Goal: Task Accomplishment & Management: Use online tool/utility

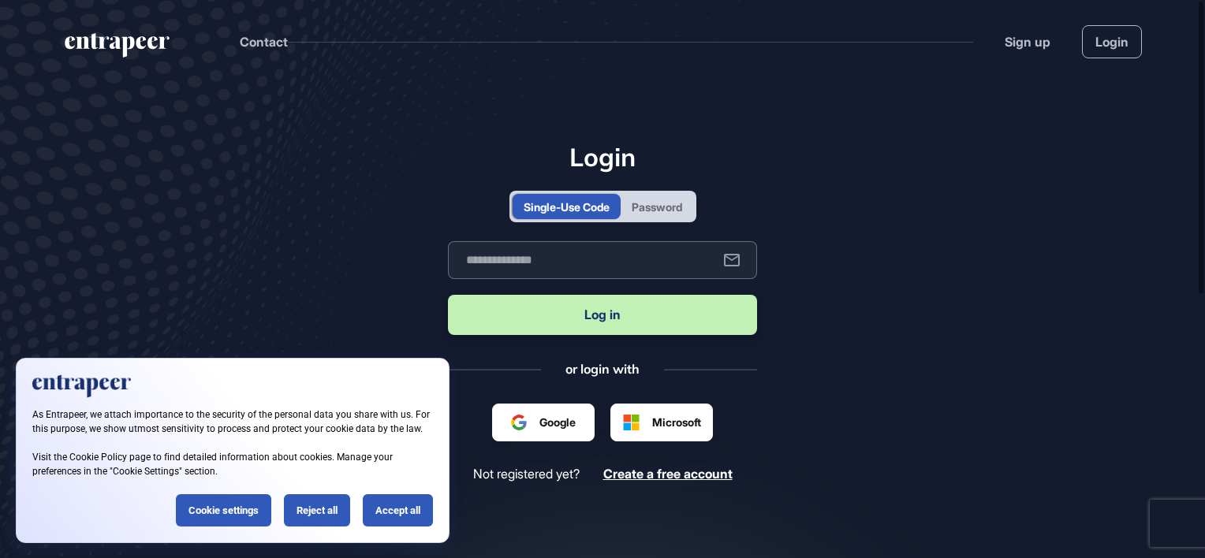
click at [555, 264] on input "text" at bounding box center [602, 260] width 309 height 38
type input "**********"
click at [603, 317] on button "Log in" at bounding box center [602, 315] width 309 height 40
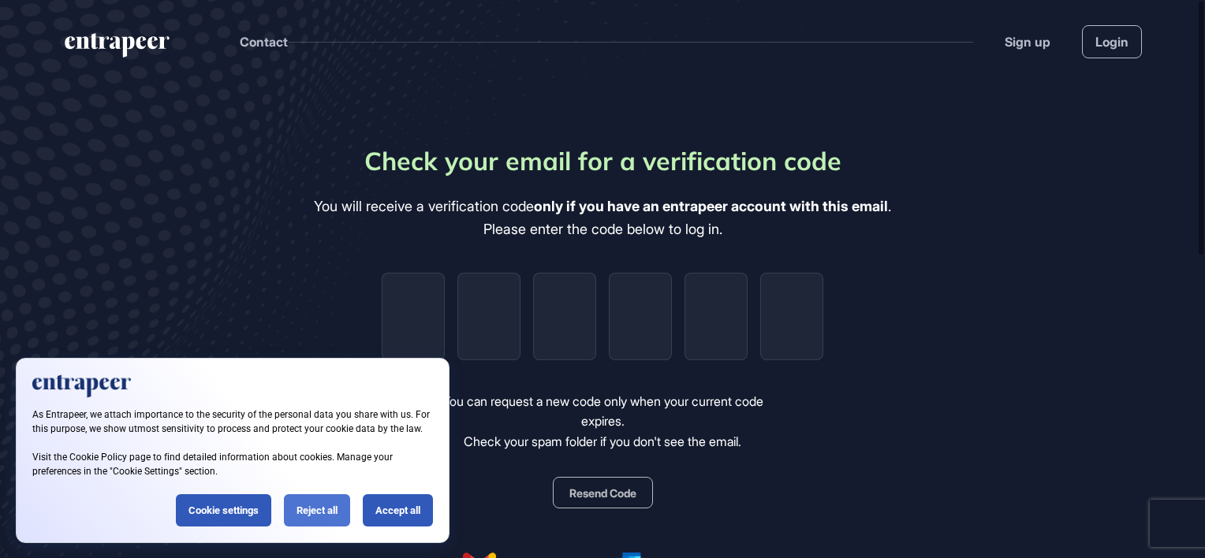
click at [312, 517] on div "Reject all" at bounding box center [317, 510] width 66 height 32
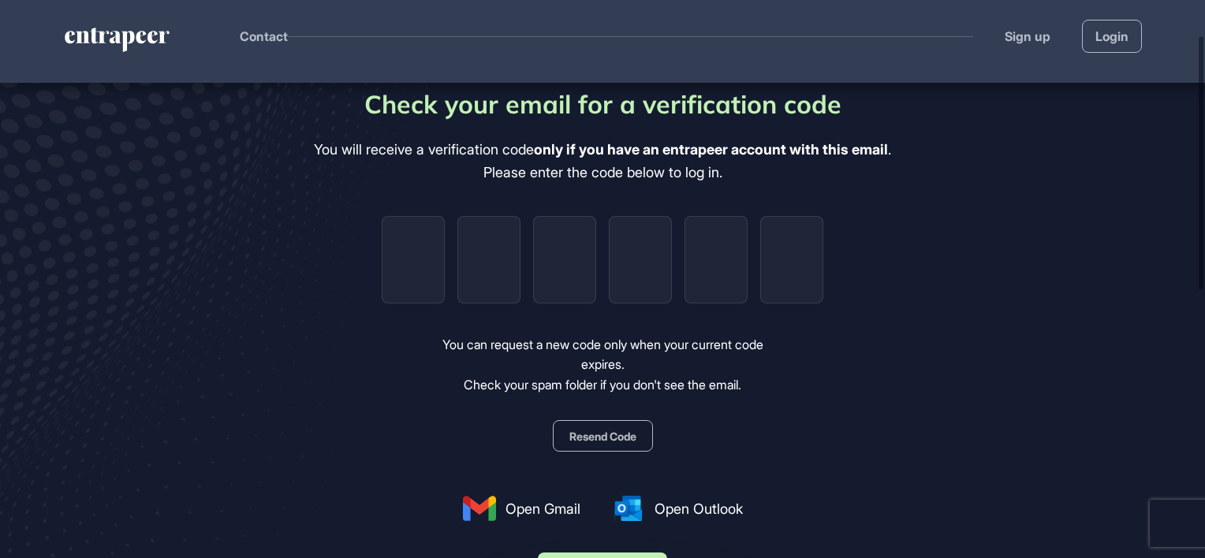
scroll to position [79, 0]
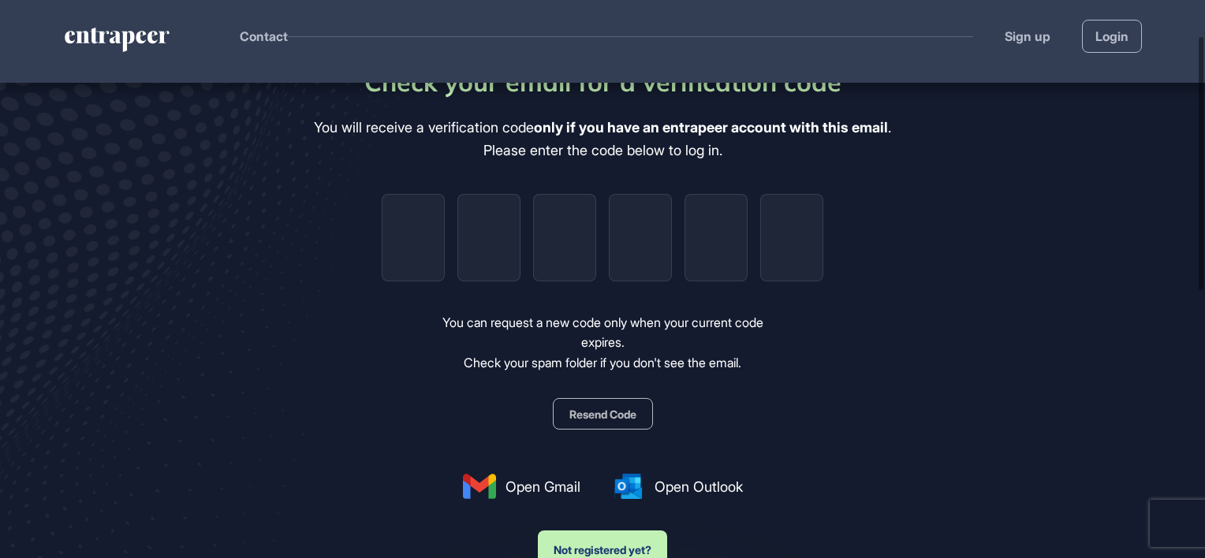
click at [568, 416] on button "Resend Code" at bounding box center [603, 414] width 100 height 32
click at [419, 235] on input "tel" at bounding box center [413, 238] width 63 height 88
paste input "*"
type input "*"
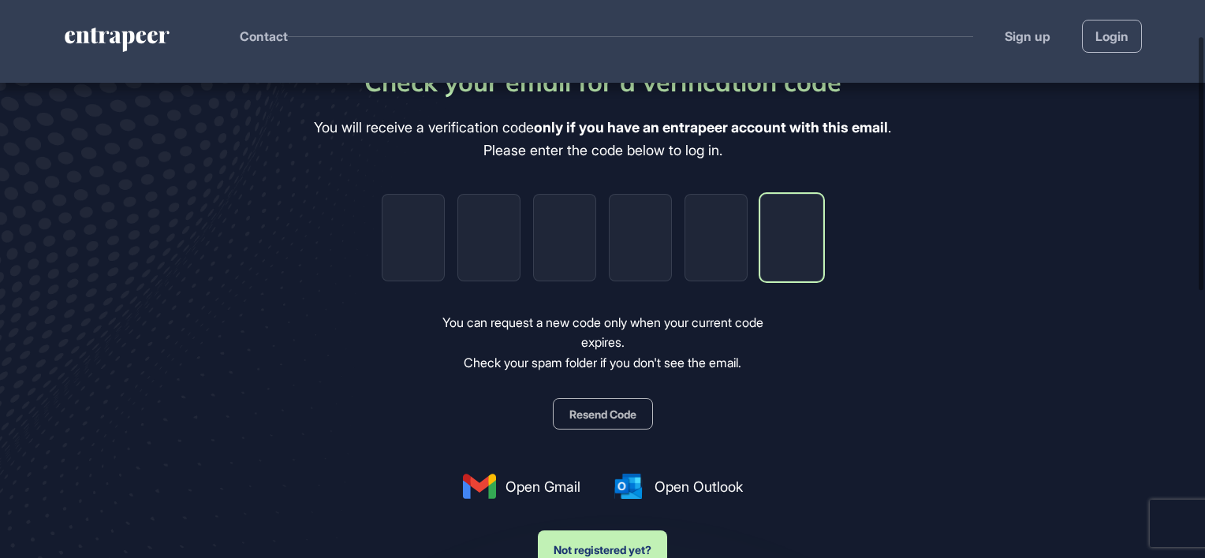
type input "*"
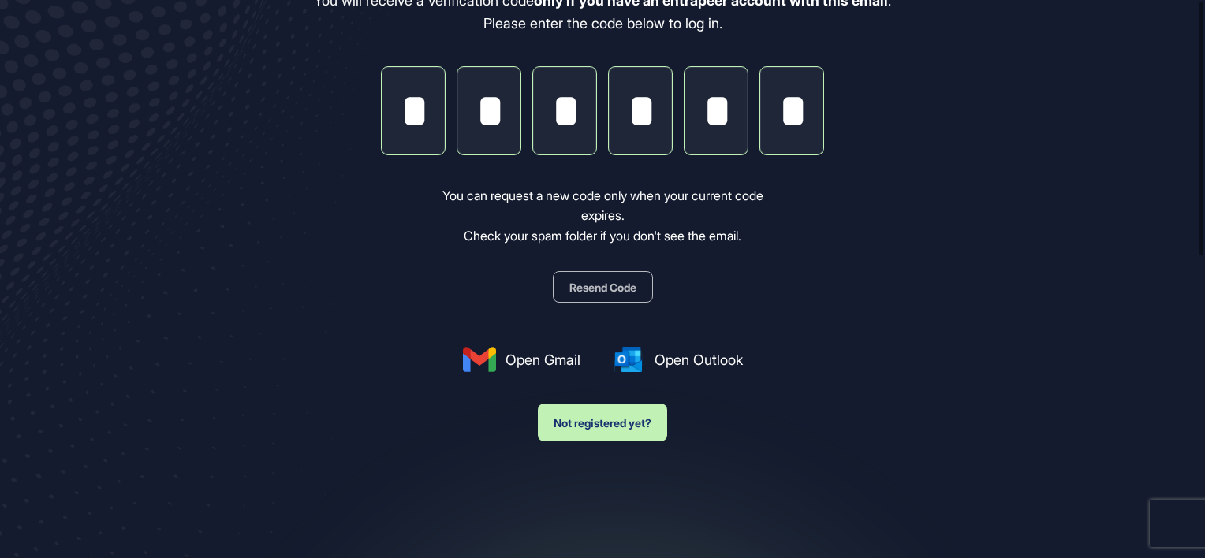
scroll to position [0, 0]
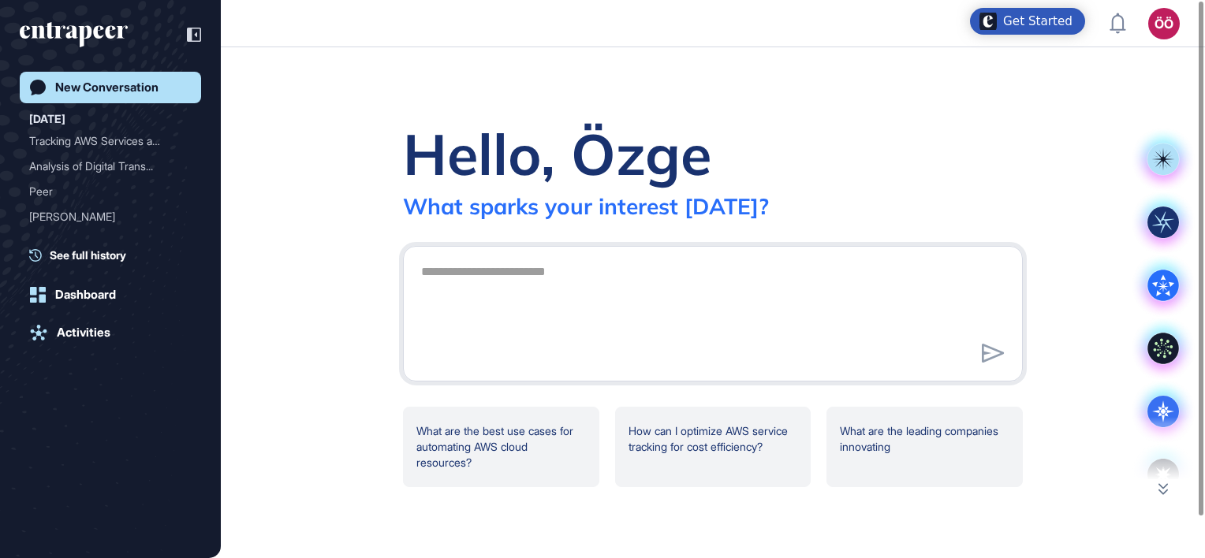
click at [490, 278] on textarea at bounding box center [713, 311] width 603 height 110
click at [517, 297] on textarea at bounding box center [713, 311] width 603 height 110
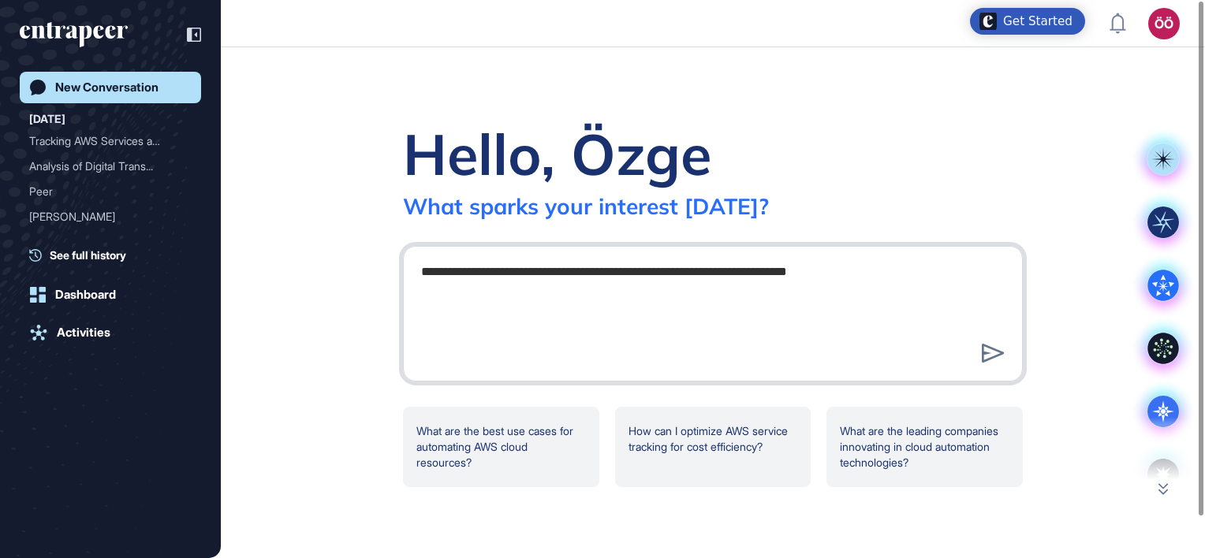
paste textarea "**********"
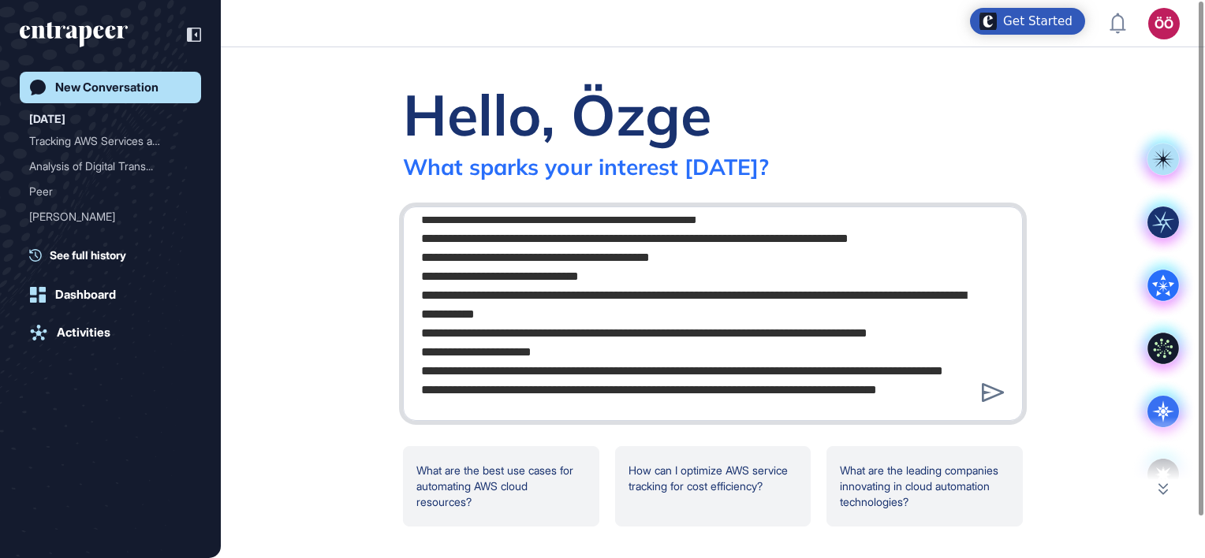
scroll to position [270, 0]
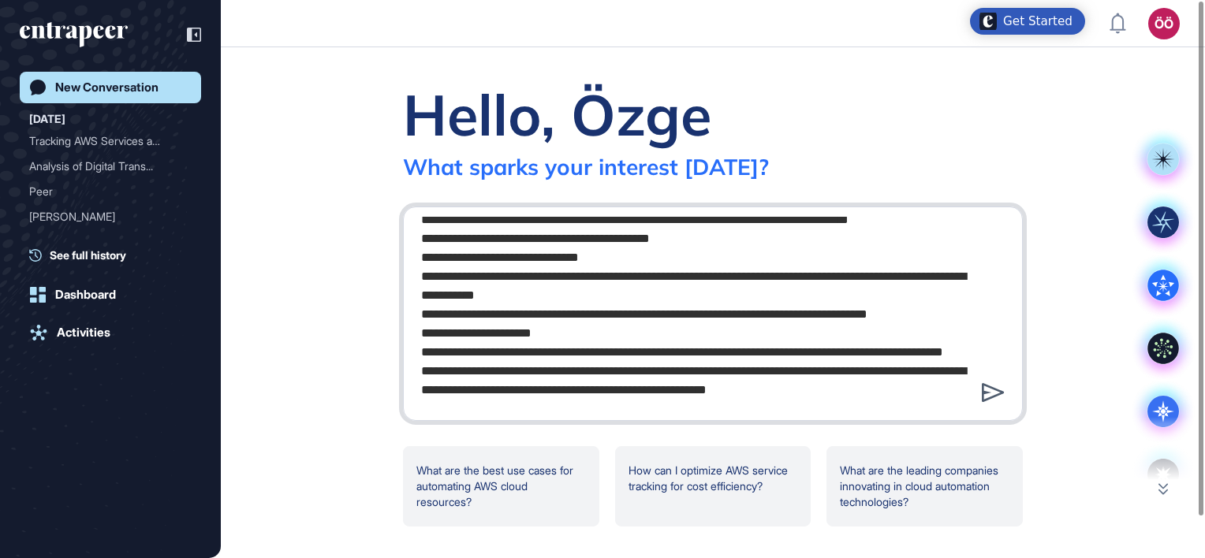
type textarea "**********"
click at [989, 391] on icon at bounding box center [993, 392] width 23 height 19
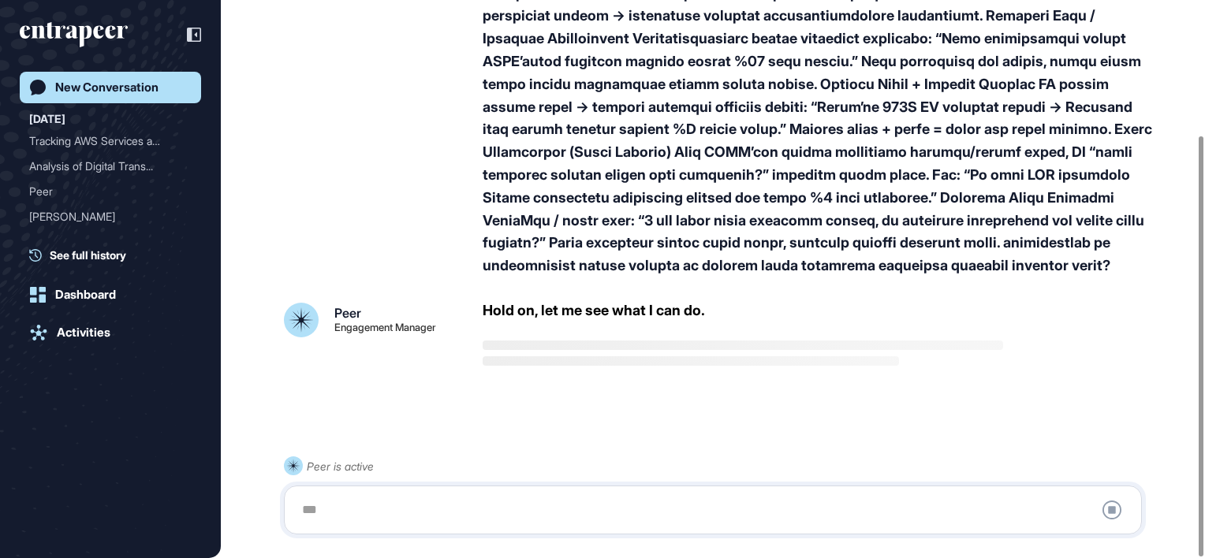
scroll to position [180, 0]
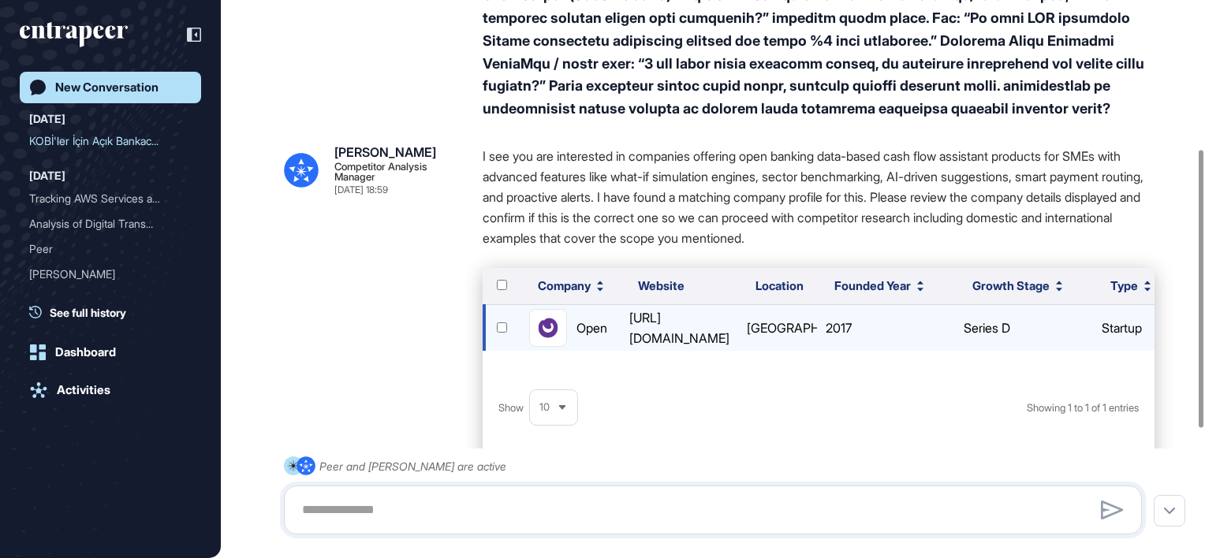
click at [662, 327] on div "https://open.money" at bounding box center [679, 328] width 113 height 41
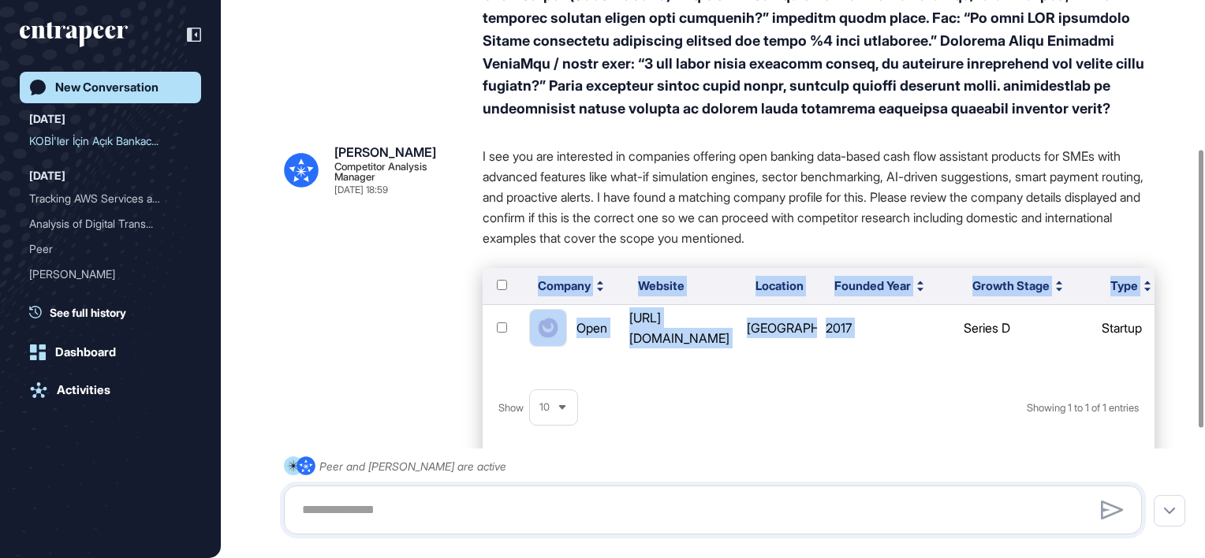
scroll to position [0, 114]
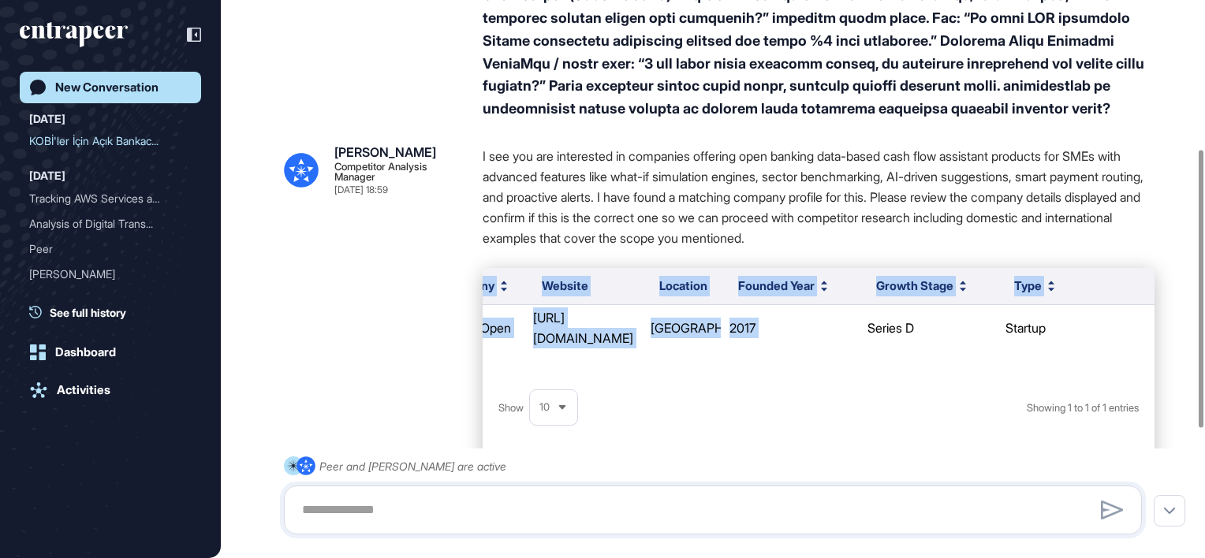
drag, startPoint x: 985, startPoint y: 347, endPoint x: 1190, endPoint y: 353, distance: 205.1
click at [1190, 353] on div "ÖÖ Özge Özcan Metinkaya Aug 19, 2025 18:59 Nash Competitor Analysis Manager Aug…" at bounding box center [713, 258] width 984 height 1020
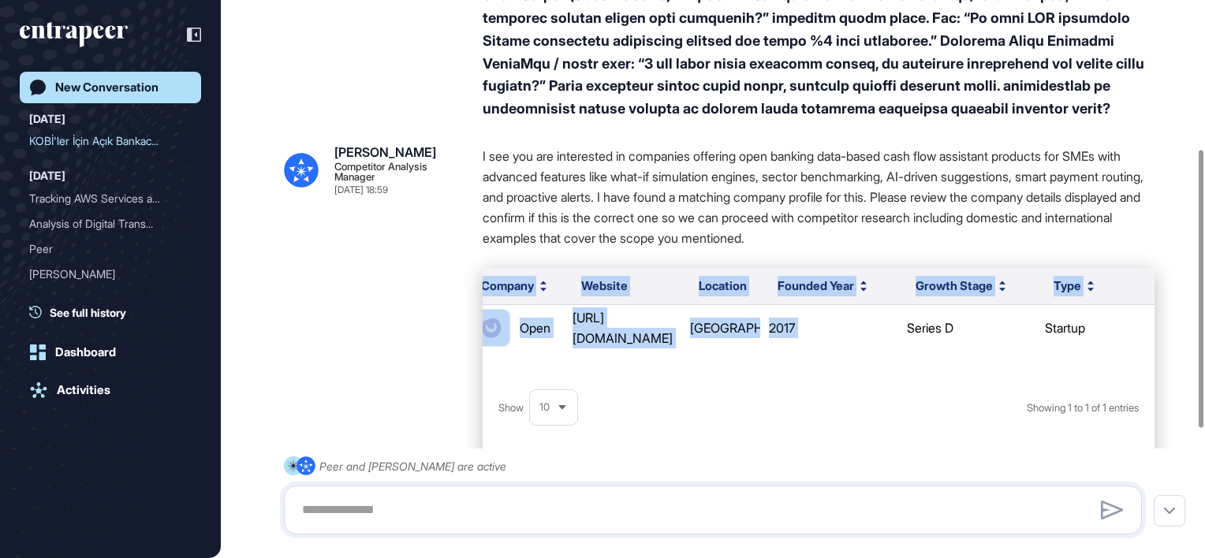
scroll to position [0, 0]
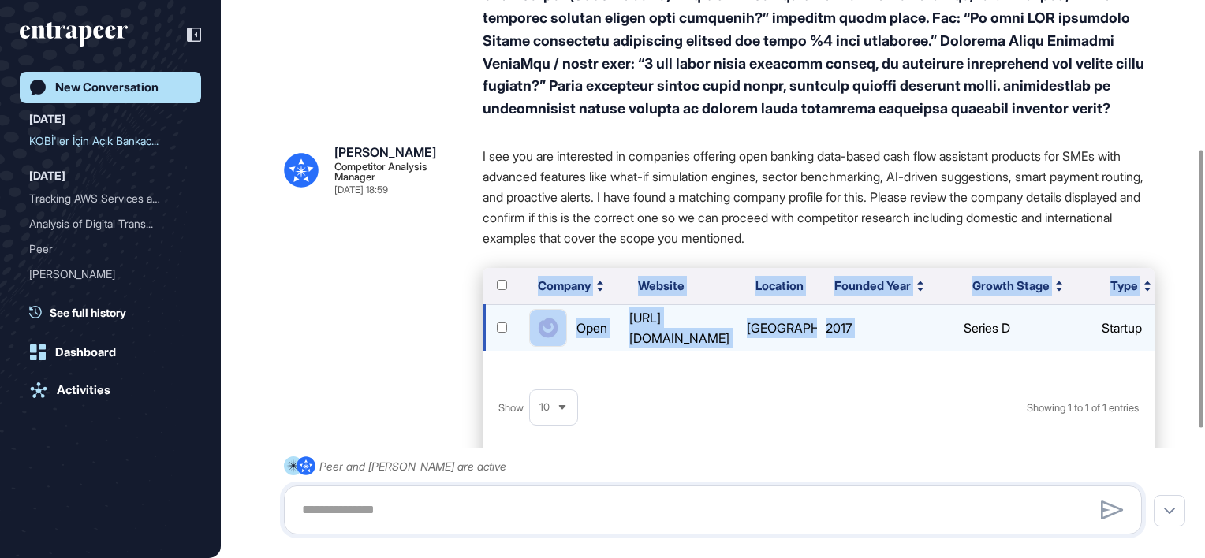
click at [552, 323] on img at bounding box center [548, 328] width 36 height 36
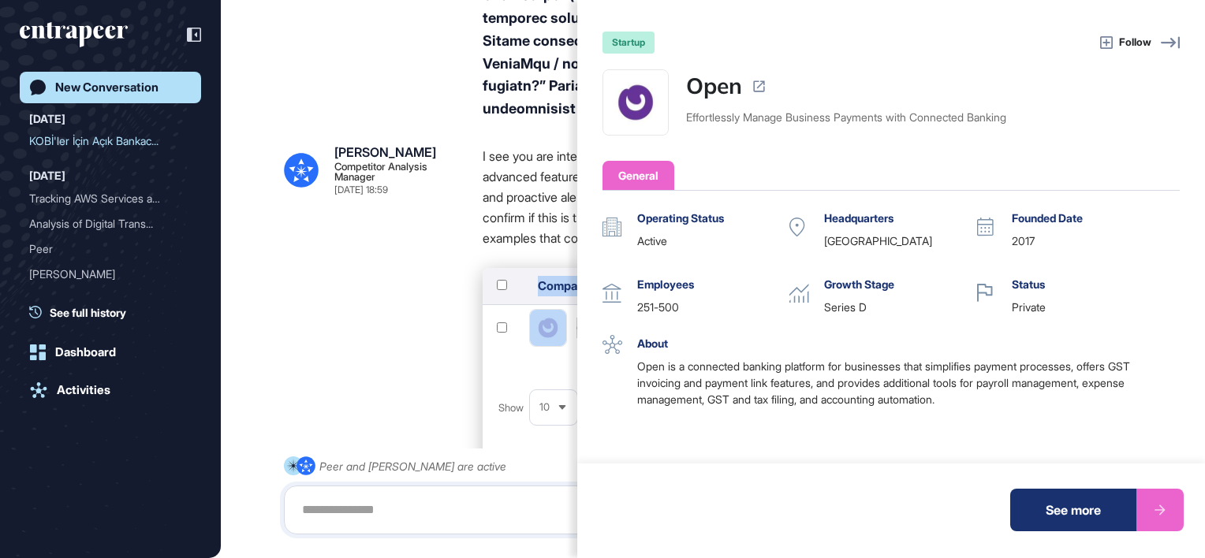
click at [1050, 512] on div "See more" at bounding box center [1073, 510] width 126 height 43
click at [562, 457] on div "startup Follow Open Effortlessly Manage Business Payments with Connected Bankin…" at bounding box center [602, 279] width 1205 height 558
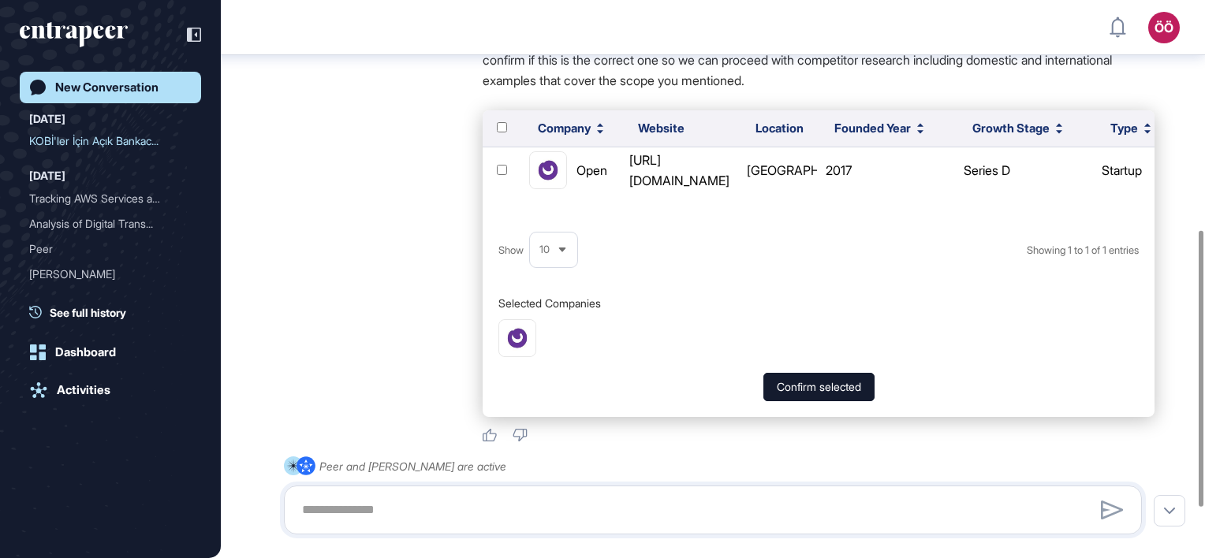
scroll to position [543, 0]
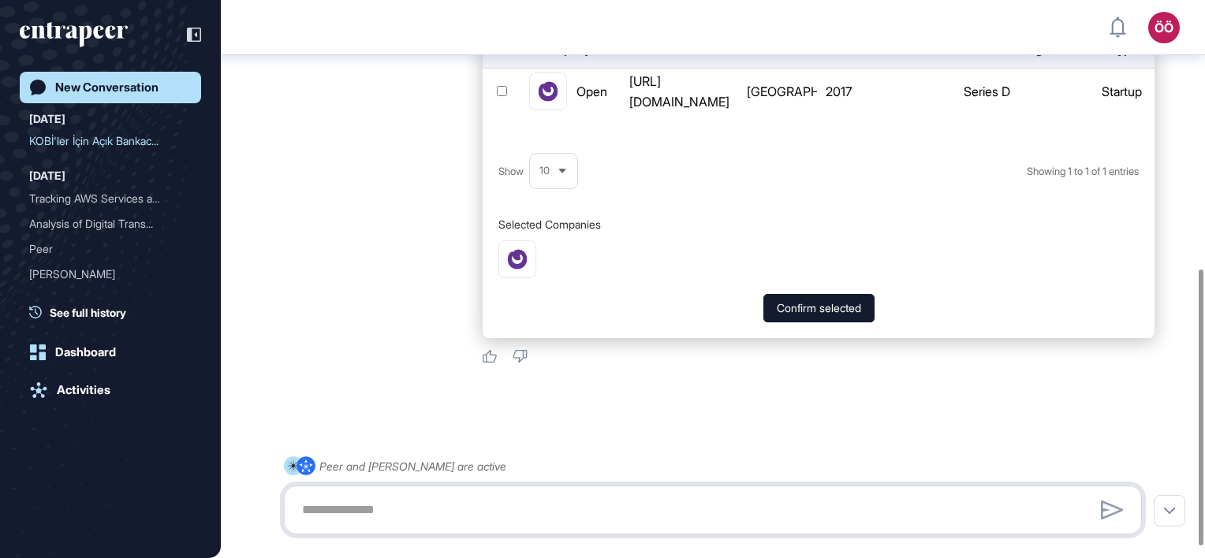
click at [475, 508] on textarea at bounding box center [713, 510] width 841 height 32
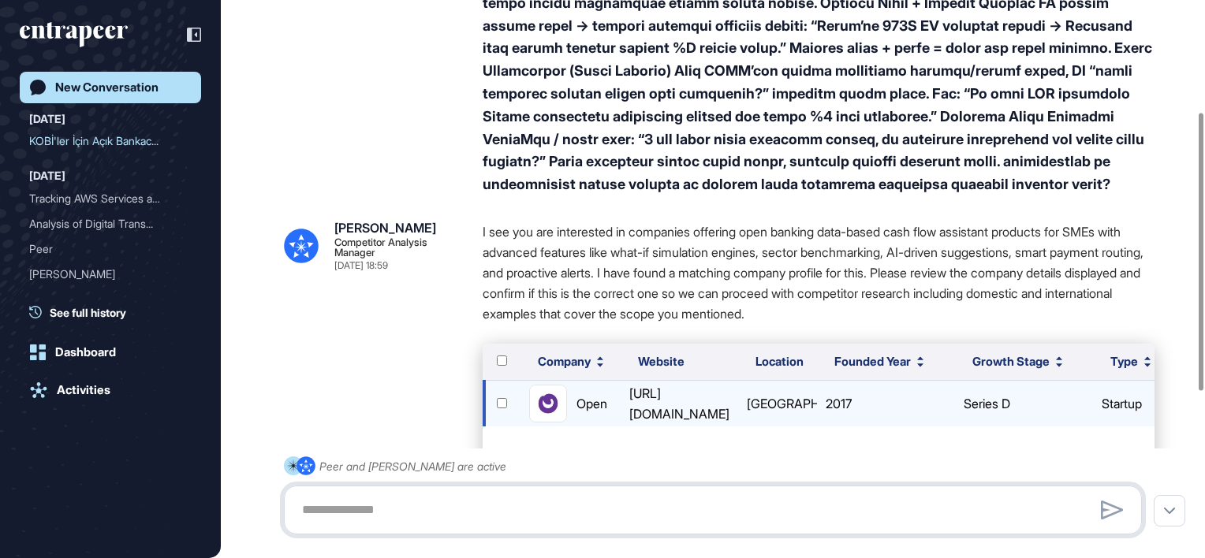
scroll to position [302, 0]
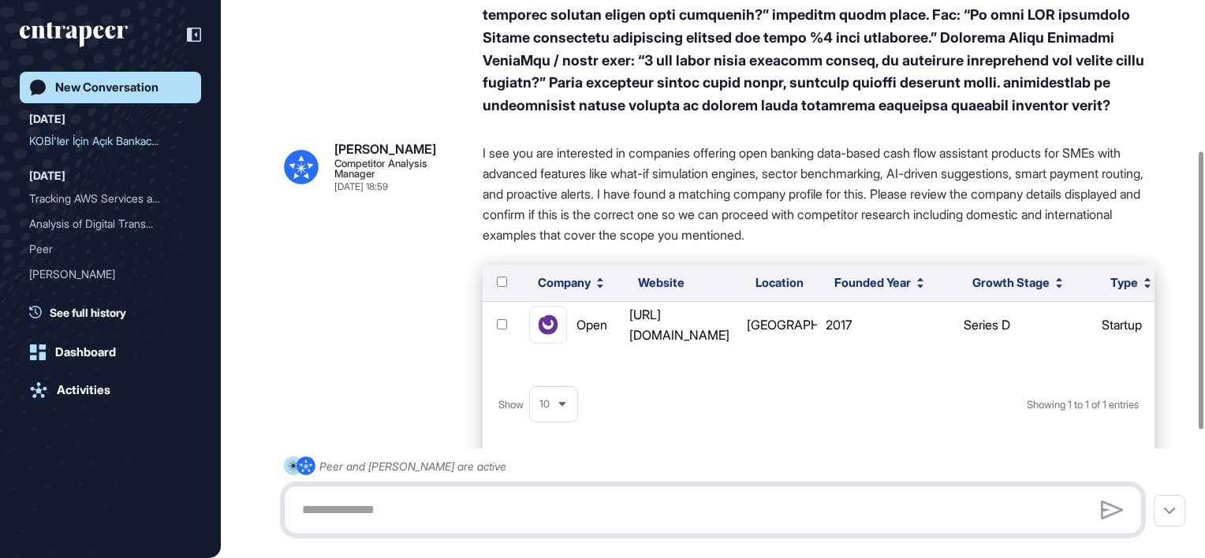
click at [527, 510] on textarea at bounding box center [713, 510] width 841 height 32
type textarea "**********"
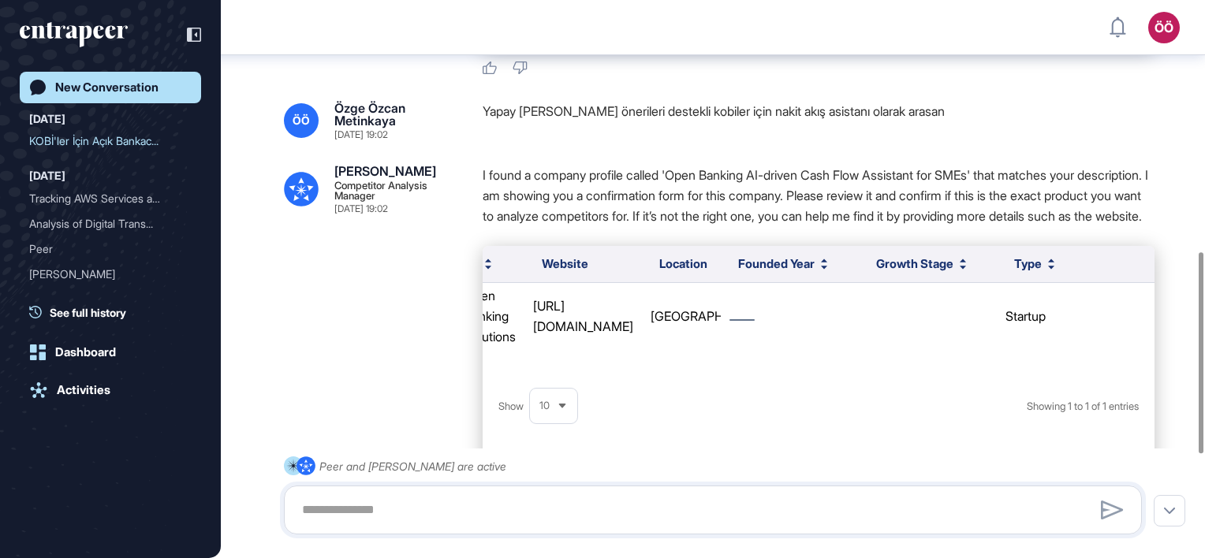
scroll to position [0, 0]
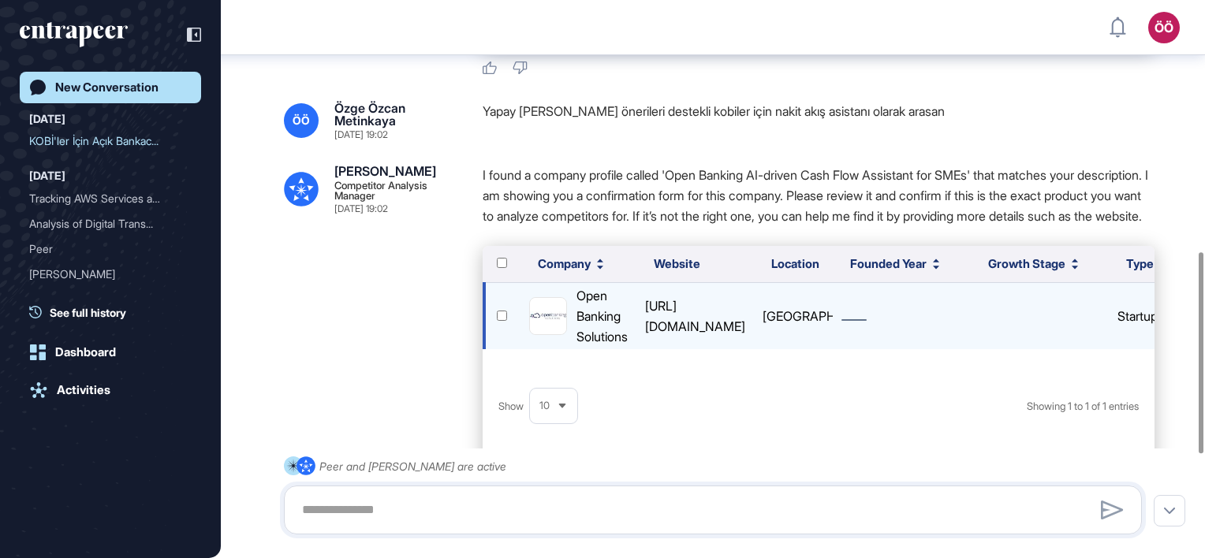
click at [677, 337] on div "https://www.openbankingsolutions.com" at bounding box center [695, 316] width 113 height 41
click at [533, 334] on img at bounding box center [548, 316] width 36 height 36
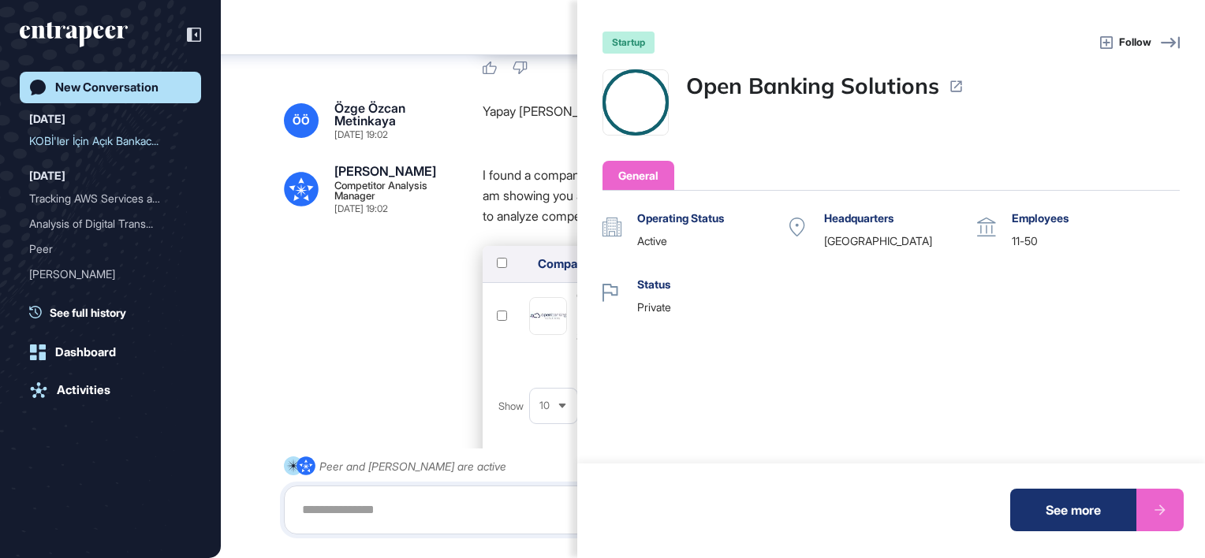
click at [538, 341] on div "startup Follow Open Banking Solutions General Operating Status active Headquart…" at bounding box center [602, 279] width 1205 height 558
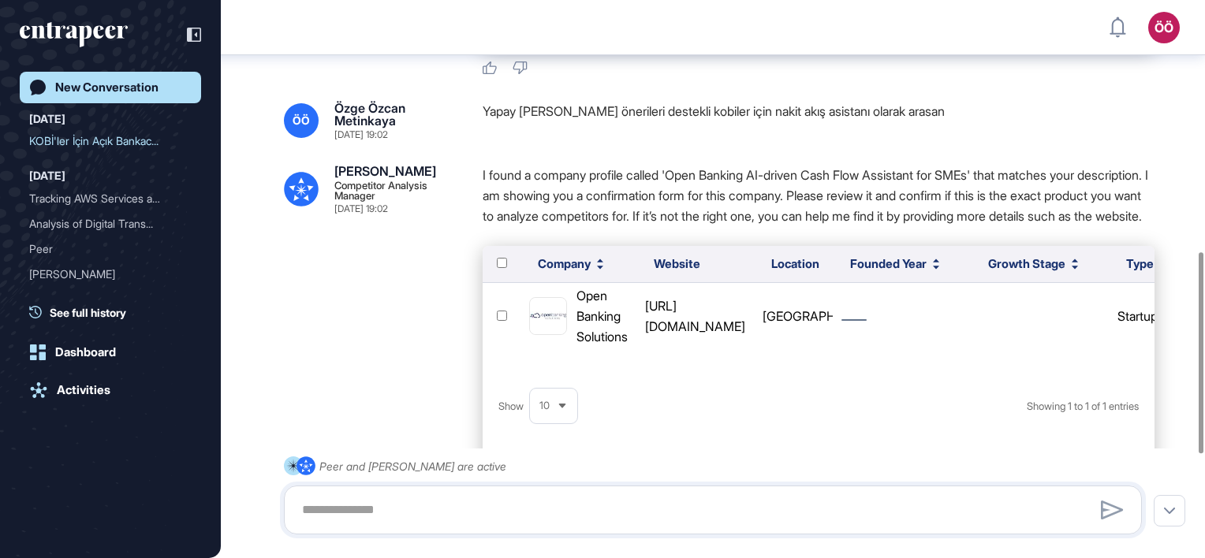
click at [538, 334] on img at bounding box center [548, 316] width 36 height 36
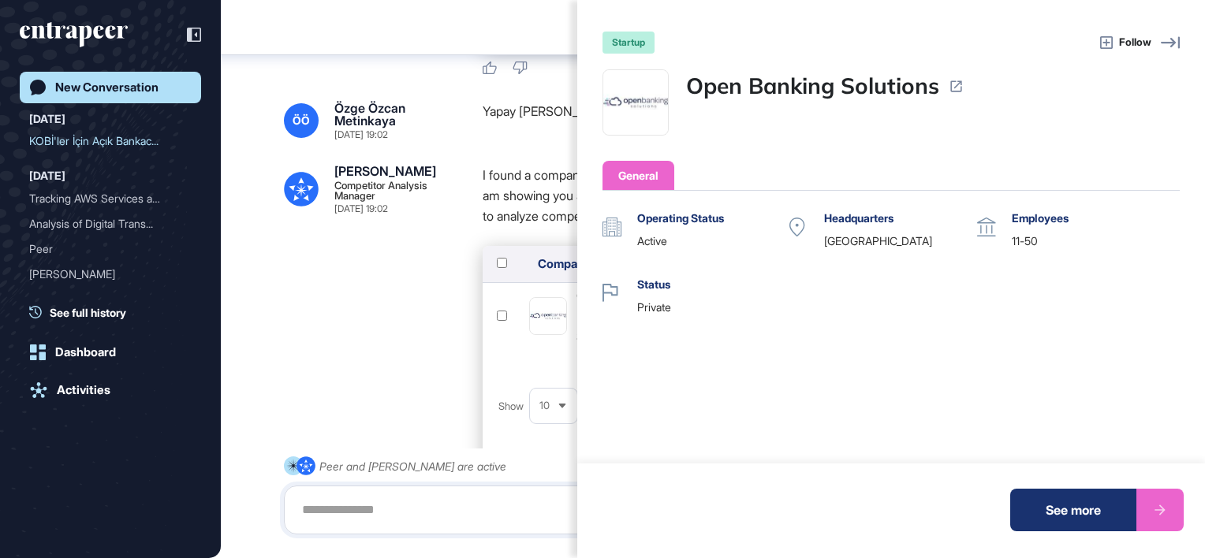
click at [1076, 508] on div "See more" at bounding box center [1073, 510] width 126 height 43
click at [369, 400] on div "startup Follow Open Banking Solutions General Operating Status active Headquart…" at bounding box center [602, 279] width 1205 height 558
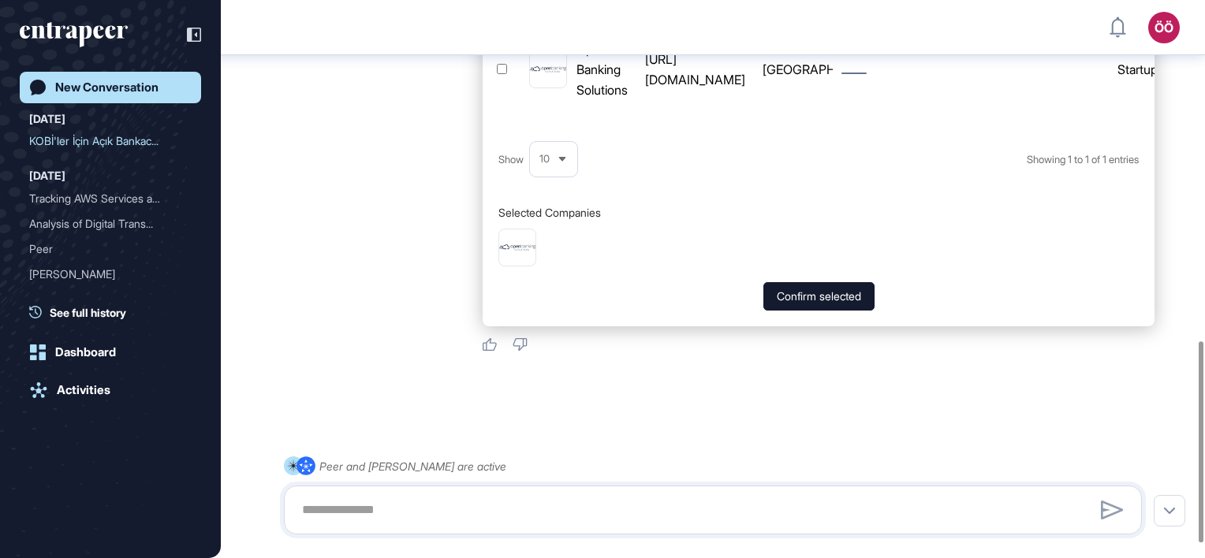
scroll to position [983, 0]
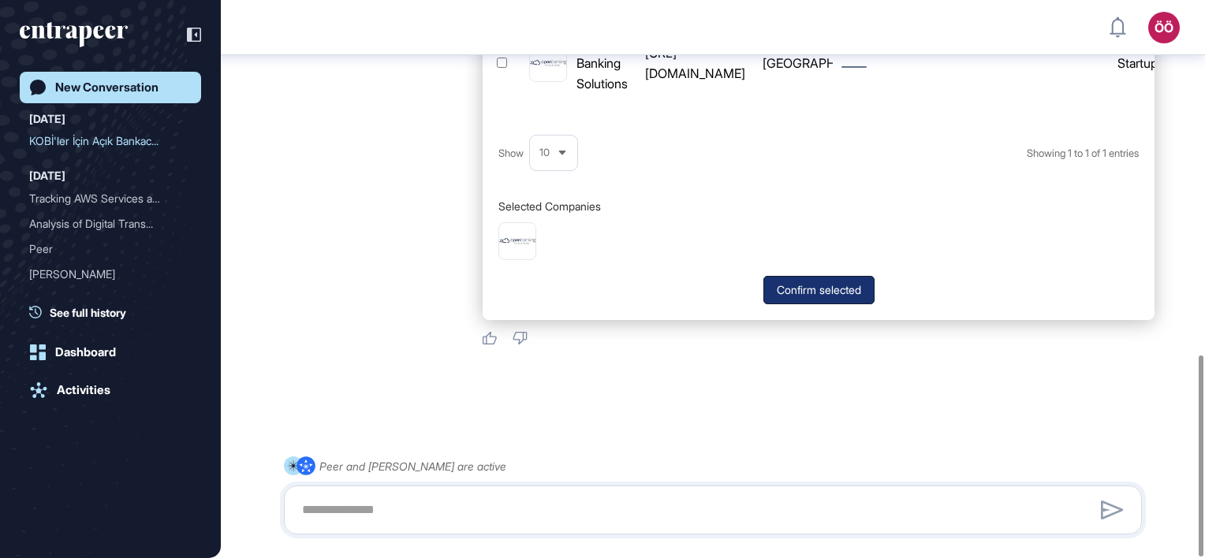
click at [821, 279] on button "Confirm selected" at bounding box center [818, 290] width 111 height 28
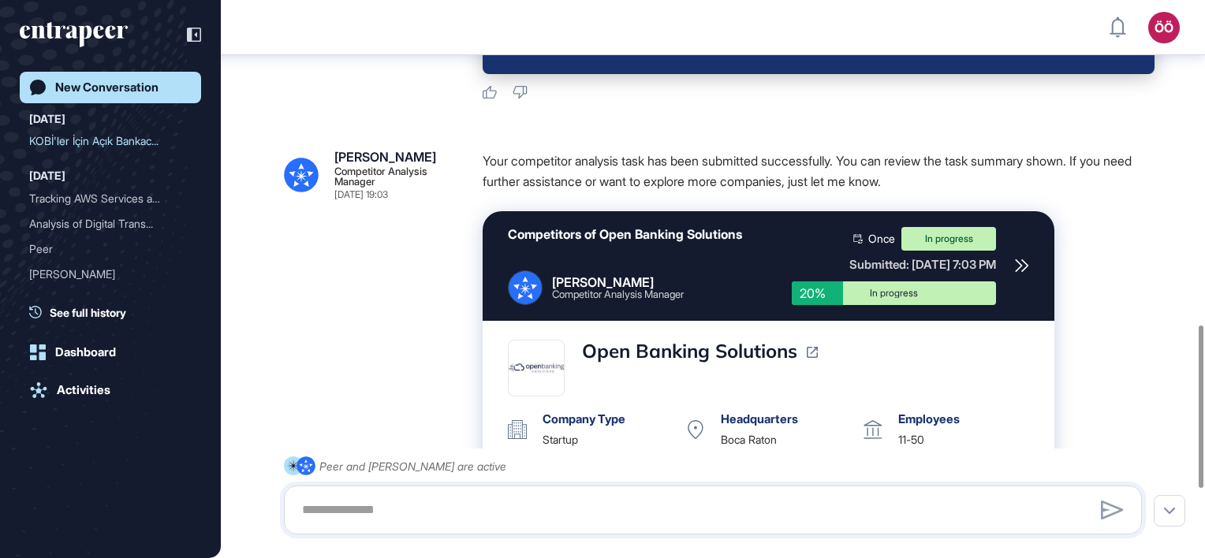
scroll to position [1116, 0]
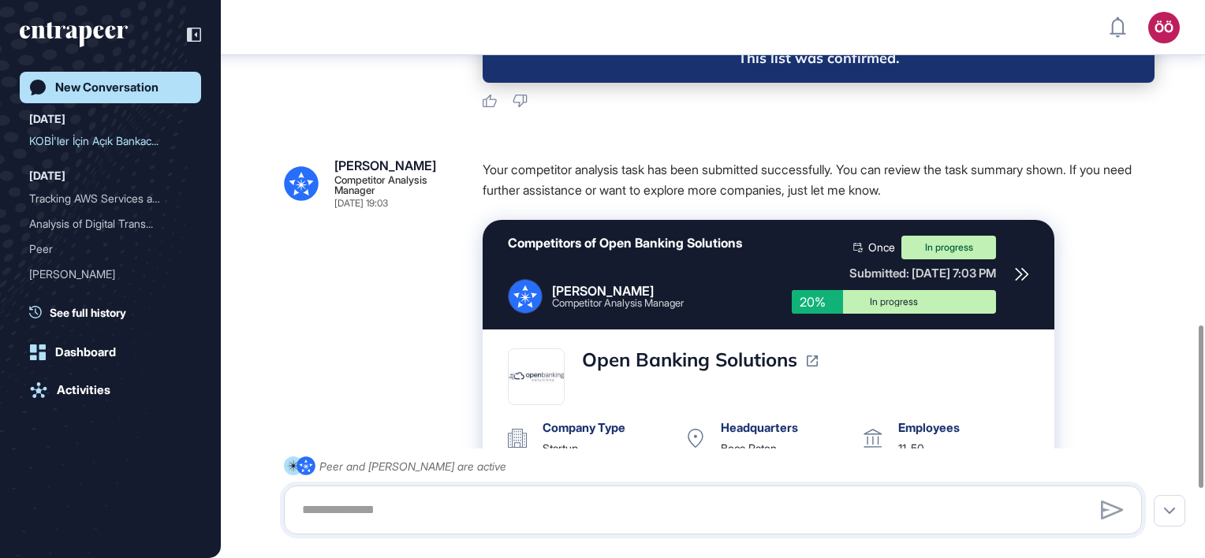
click at [1022, 282] on icon at bounding box center [1022, 274] width 14 height 14
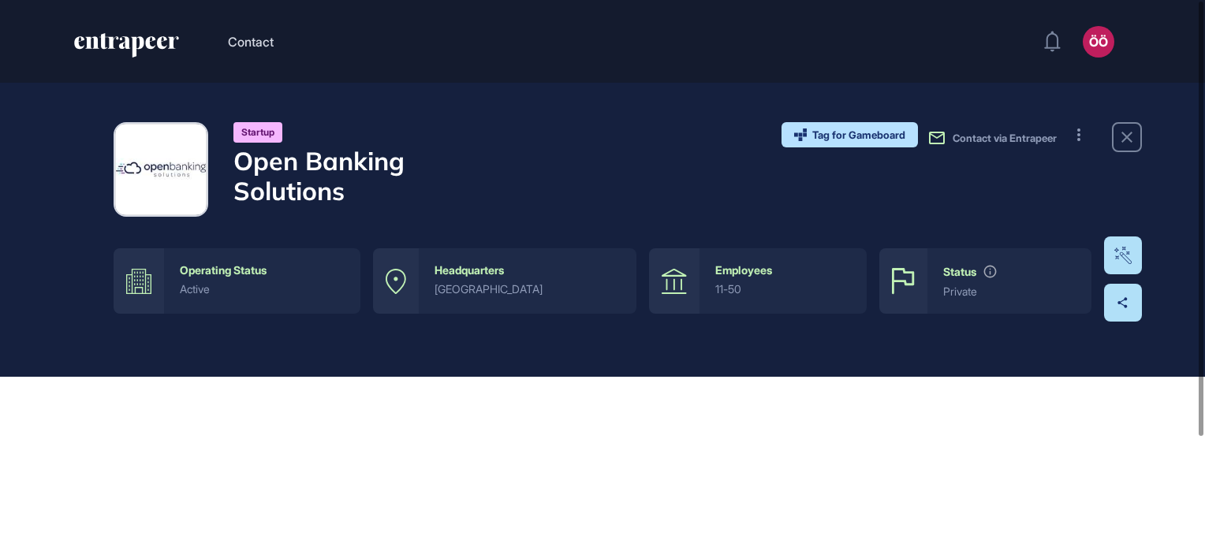
click at [271, 136] on div "Startup" at bounding box center [257, 132] width 49 height 21
click at [275, 171] on h4 "Open Banking Solutions" at bounding box center [367, 176] width 268 height 61
click at [252, 136] on div "Startup" at bounding box center [257, 132] width 49 height 21
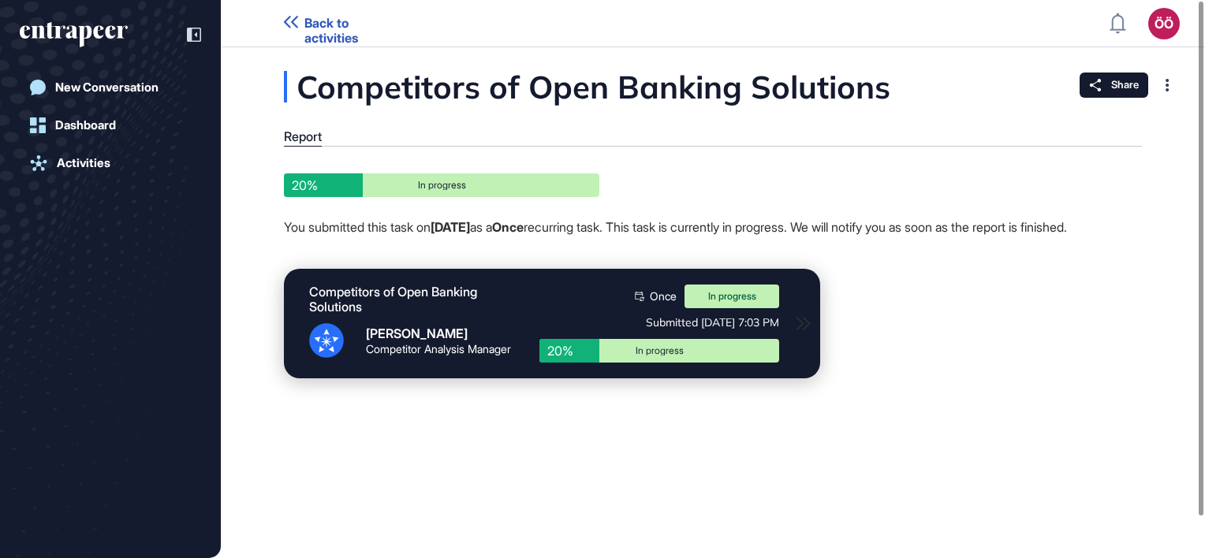
drag, startPoint x: 470, startPoint y: 231, endPoint x: 1112, endPoint y: 245, distance: 642.1
click at [1112, 237] on p "You submitted this task on [DATE] as a Once recurring task. This task is curren…" at bounding box center [713, 227] width 858 height 21
drag, startPoint x: 1112, startPoint y: 245, endPoint x: 1052, endPoint y: 385, distance: 151.9
click at [1052, 379] on div "Competitors of Open Banking Solutions [PERSON_NAME] Competitor Analysis Manager…" at bounding box center [713, 324] width 858 height 110
drag, startPoint x: 320, startPoint y: 189, endPoint x: 521, endPoint y: 223, distance: 203.9
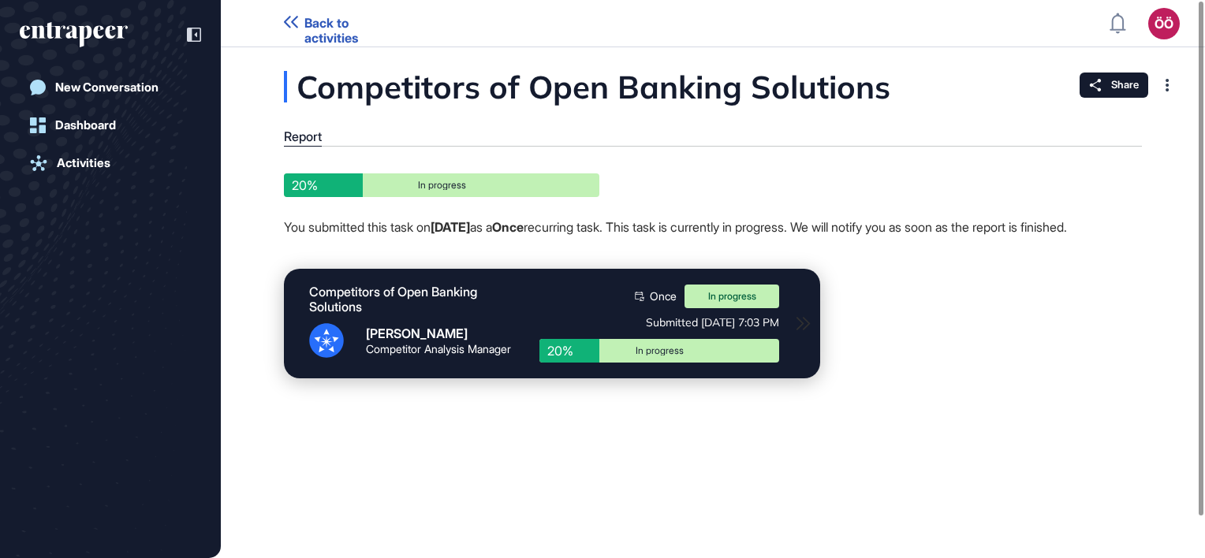
click at [521, 223] on div "20% In progress You submitted this task on [DATE] as a Once recurring task. Thi…" at bounding box center [713, 287] width 858 height 226
click at [950, 399] on div "20% In progress You submitted this task on [DATE] as a Once recurring task. Thi…" at bounding box center [713, 287] width 858 height 226
